Goal: Transaction & Acquisition: Download file/media

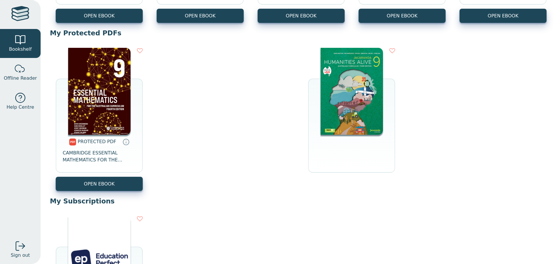
scroll to position [203, 0]
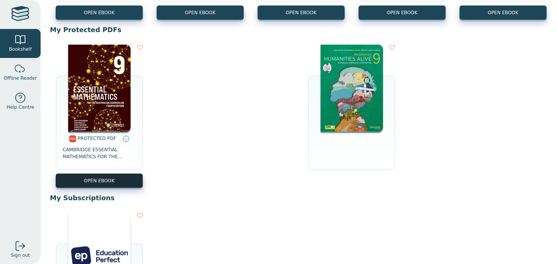
click at [119, 184] on link "OPEN EBOOK" at bounding box center [99, 181] width 87 height 14
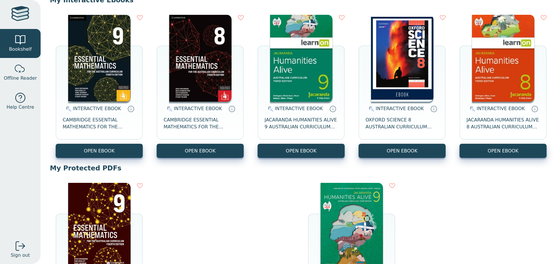
scroll to position [145, 0]
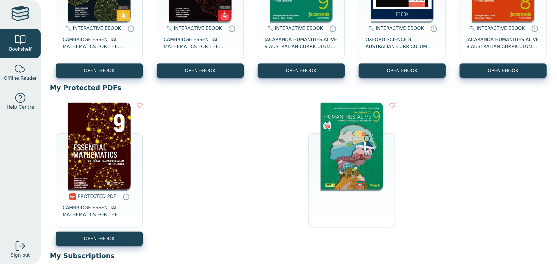
drag, startPoint x: 108, startPoint y: 252, endPoint x: 110, endPoint y: 237, distance: 14.8
click at [108, 250] on div "My Interactive Ebooks INTERACTIVE EBOOK CAMBRIDGE ESSENTIAL MATHEMATICS FOR THE…" at bounding box center [298, 167] width 497 height 504
click at [110, 237] on link "OPEN EBOOK" at bounding box center [99, 239] width 87 height 14
click at [173, 161] on div "PROTECTED PDF CAMBRIDGE ESSENTIAL MATHEMATICS FOR THE AUSTRALIAN CURRICULUM YEA…" at bounding box center [298, 174] width 497 height 155
